Goal: Navigation & Orientation: Find specific page/section

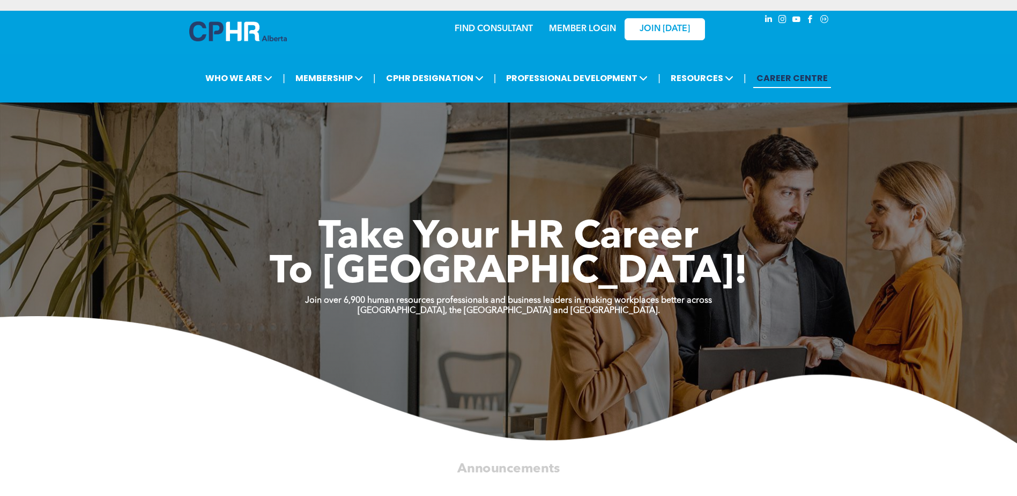
click at [580, 26] on link "MEMBER LOGIN" at bounding box center [582, 29] width 67 height 9
click at [575, 26] on link "MEMBER LOGIN" at bounding box center [582, 29] width 67 height 9
